Goal: Check status: Check status

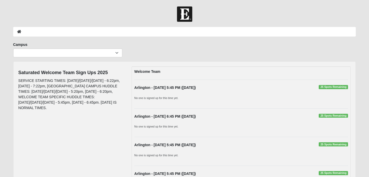
scroll to position [32, 0]
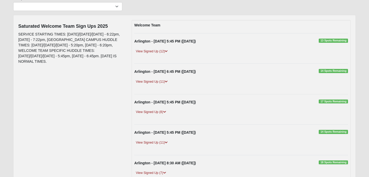
scroll to position [47, 0]
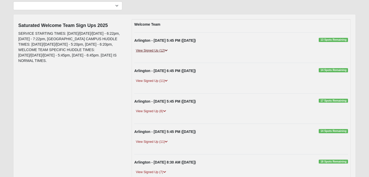
click at [160, 52] on link "View Signed Up (12)" at bounding box center [151, 50] width 35 height 5
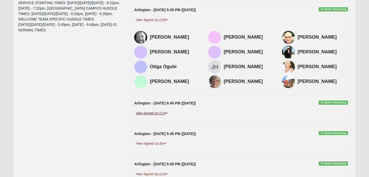
click at [165, 114] on link "View Signed Up (11)" at bounding box center [151, 113] width 35 height 5
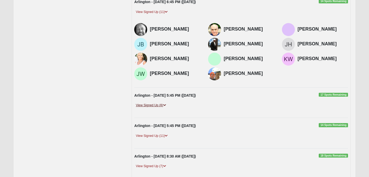
click at [162, 106] on link "View Signed Up (8)" at bounding box center [150, 105] width 33 height 5
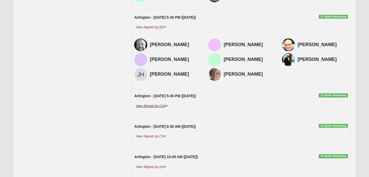
click at [161, 107] on link "View Signed Up (11)" at bounding box center [151, 106] width 35 height 5
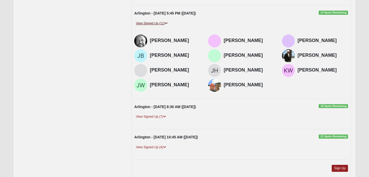
scroll to position [341, 0]
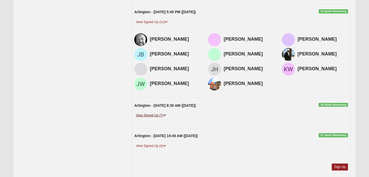
click at [161, 114] on link "View Signed Up (7)" at bounding box center [150, 115] width 33 height 5
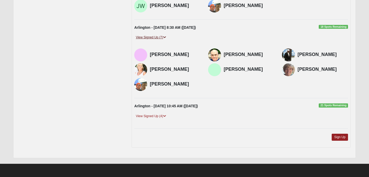
scroll to position [419, 0]
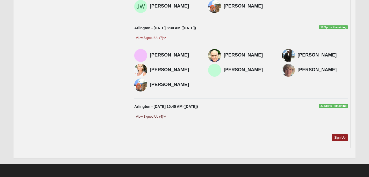
click at [162, 118] on link "View Signed Up (4)" at bounding box center [150, 116] width 33 height 5
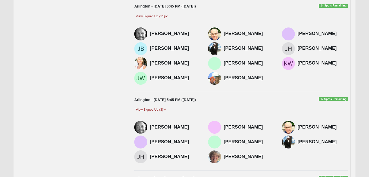
scroll to position [0, 0]
